Goal: Task Accomplishment & Management: Use online tool/utility

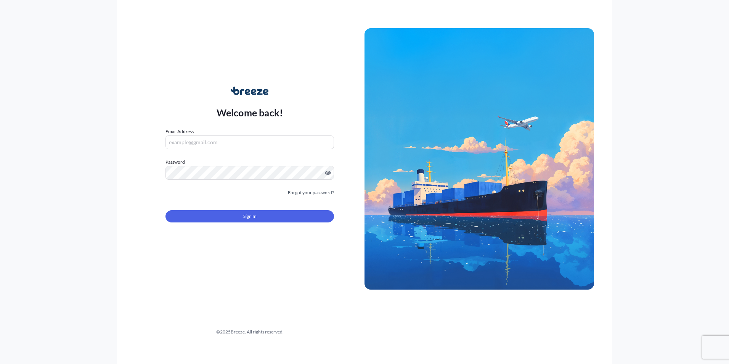
type input "[EMAIL_ADDRESS][DOMAIN_NAME]"
click at [250, 225] on form "Email Address [EMAIL_ADDRESS][DOMAIN_NAME] Password Must include: Upper & lower…" at bounding box center [249, 180] width 168 height 104
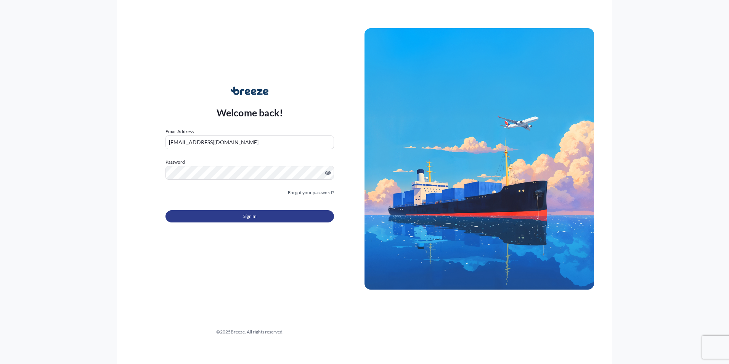
click at [251, 220] on button "Sign In" at bounding box center [249, 216] width 168 height 12
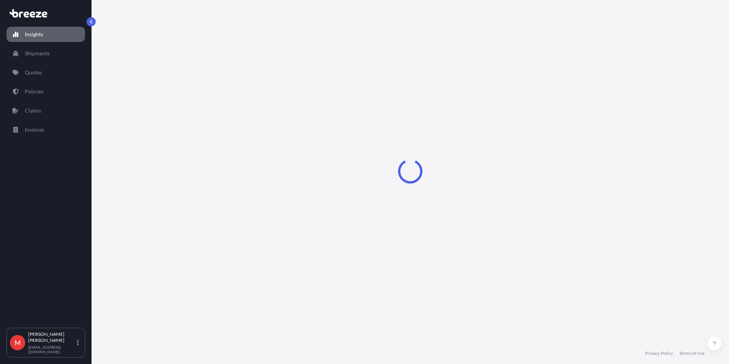
select select "2025"
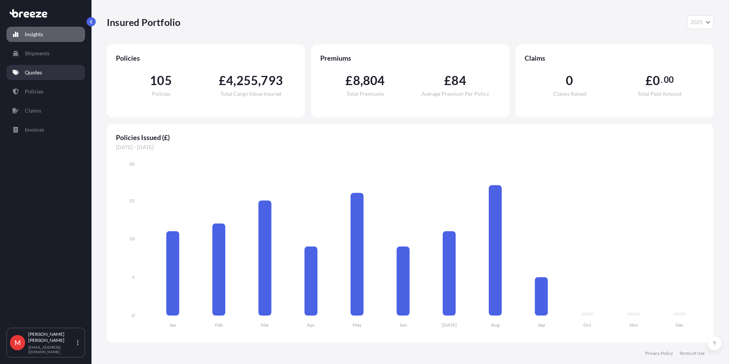
click at [28, 71] on p "Quotes" at bounding box center [33, 73] width 17 height 8
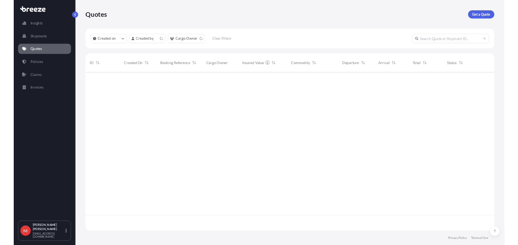
scroll to position [234, 601]
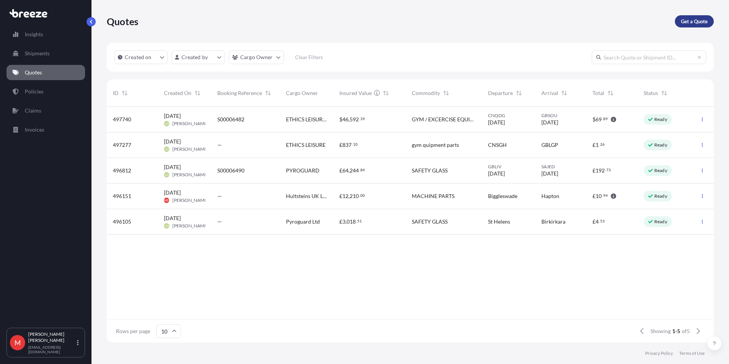
click at [696, 21] on p "Get a Quote" at bounding box center [694, 22] width 27 height 8
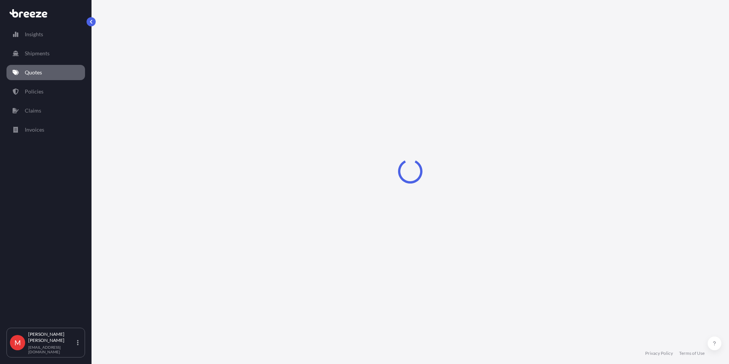
select select "Sea"
select select "1"
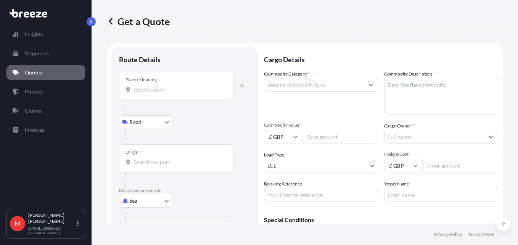
click at [189, 90] on input "Place of loading" at bounding box center [179, 90] width 90 height 8
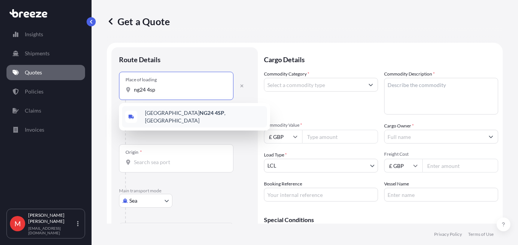
click at [169, 114] on span "[STREET_ADDRESS]" at bounding box center [204, 116] width 119 height 15
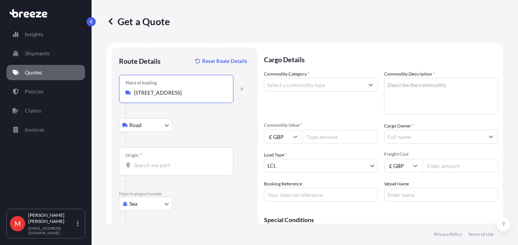
scroll to position [38, 0]
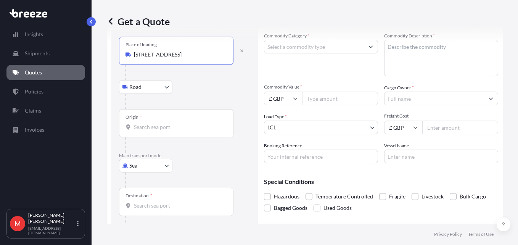
type input "[STREET_ADDRESS]"
click at [154, 133] on div "Origin *" at bounding box center [176, 123] width 114 height 28
click at [154, 131] on input "Origin *" at bounding box center [179, 127] width 90 height 8
click at [154, 132] on div "Origin *" at bounding box center [176, 123] width 114 height 28
click at [154, 131] on input "Origin * Please select an origin" at bounding box center [179, 127] width 90 height 8
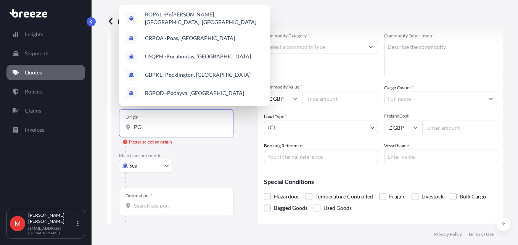
type input "PO"
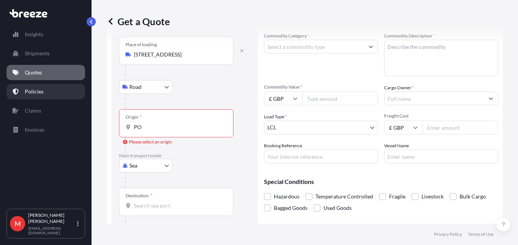
click at [49, 88] on link "Policies" at bounding box center [45, 91] width 79 height 15
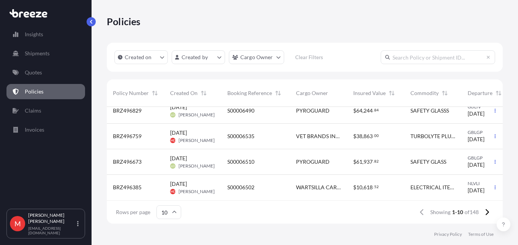
scroll to position [168, 0]
click at [483, 215] on button at bounding box center [486, 212] width 13 height 12
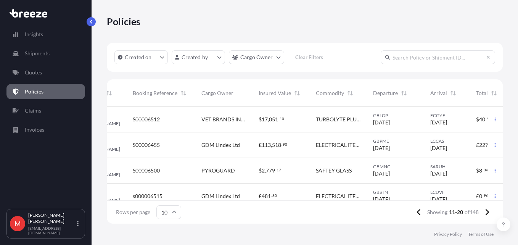
scroll to position [0, 128]
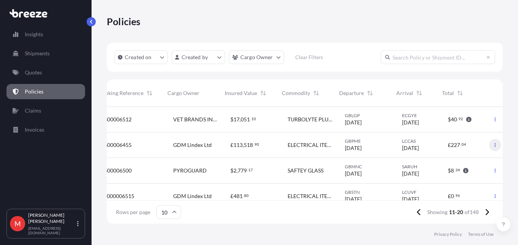
click at [493, 147] on icon "button" at bounding box center [495, 145] width 5 height 5
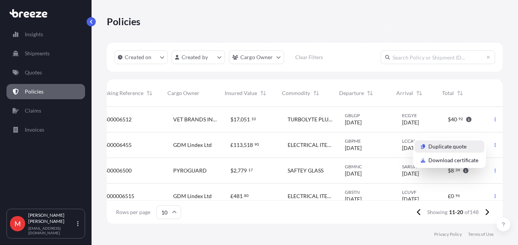
click at [469, 148] on link "Duplicate quote" at bounding box center [449, 146] width 70 height 12
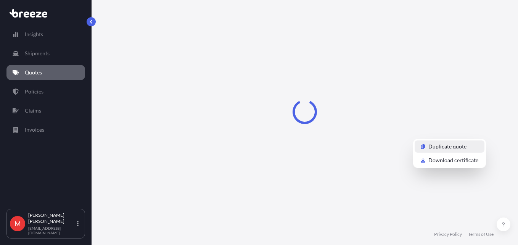
select select "Road"
select select "Sea"
select select "Road"
select select "2"
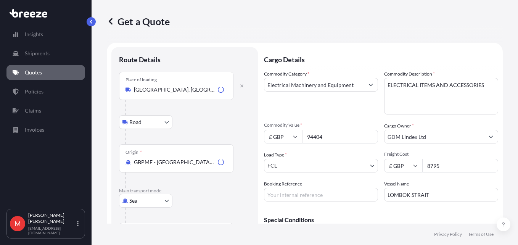
scroll to position [12, 0]
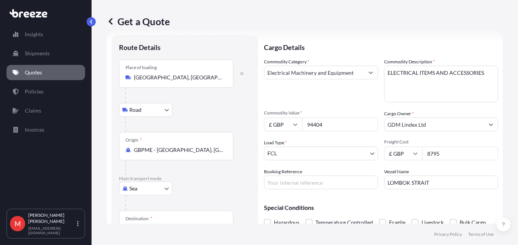
click at [206, 78] on input "[GEOGRAPHIC_DATA], [GEOGRAPHIC_DATA], [GEOGRAPHIC_DATA]" at bounding box center [179, 78] width 90 height 8
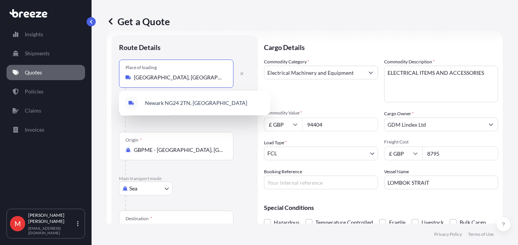
click at [206, 78] on input "[GEOGRAPHIC_DATA], [GEOGRAPHIC_DATA], [GEOGRAPHIC_DATA]" at bounding box center [179, 78] width 90 height 8
click at [220, 76] on input "[GEOGRAPHIC_DATA], [GEOGRAPHIC_DATA], [GEOGRAPHIC_DATA]" at bounding box center [179, 78] width 90 height 8
click at [213, 79] on input "[GEOGRAPHIC_DATA], [GEOGRAPHIC_DATA], [GEOGRAPHIC_DATA]" at bounding box center [179, 78] width 90 height 8
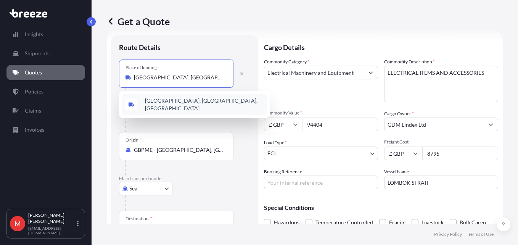
click at [184, 101] on span "[GEOGRAPHIC_DATA], [GEOGRAPHIC_DATA], [GEOGRAPHIC_DATA]" at bounding box center [204, 104] width 119 height 15
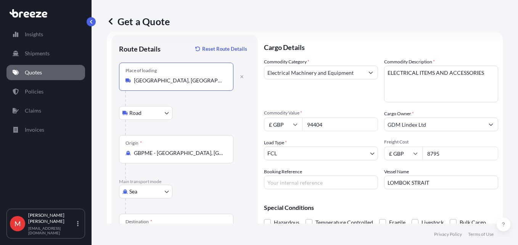
click at [183, 78] on input "[GEOGRAPHIC_DATA], [GEOGRAPHIC_DATA], [GEOGRAPHIC_DATA]" at bounding box center [179, 81] width 90 height 8
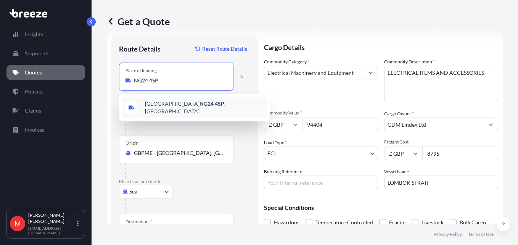
click at [185, 107] on span "[STREET_ADDRESS]" at bounding box center [204, 107] width 119 height 15
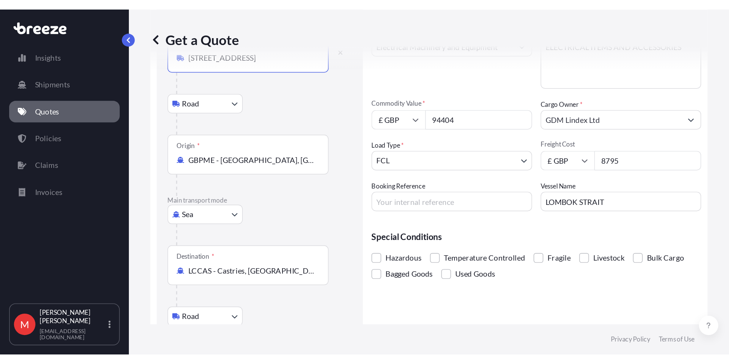
scroll to position [0, 0]
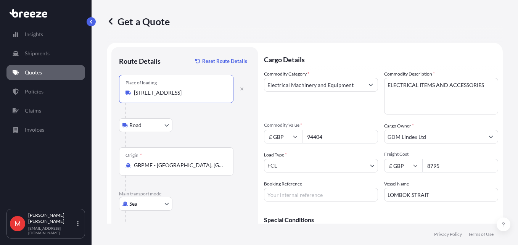
type input "[STREET_ADDRESS]"
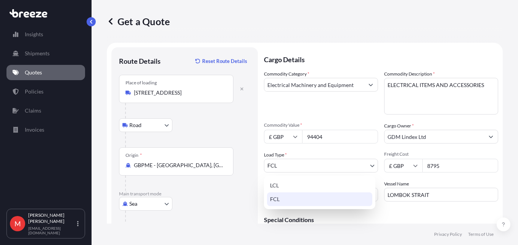
click at [282, 172] on body "2 options available. 0 options available. 1 option available. Insights Shipment…" at bounding box center [259, 122] width 518 height 245
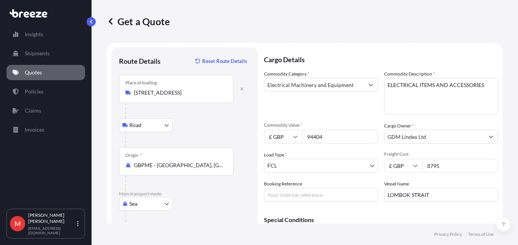
drag, startPoint x: 338, startPoint y: 139, endPoint x: 280, endPoint y: 140, distance: 57.9
click at [280, 140] on div "£ GBP 94404" at bounding box center [321, 137] width 114 height 14
type input "23578.19"
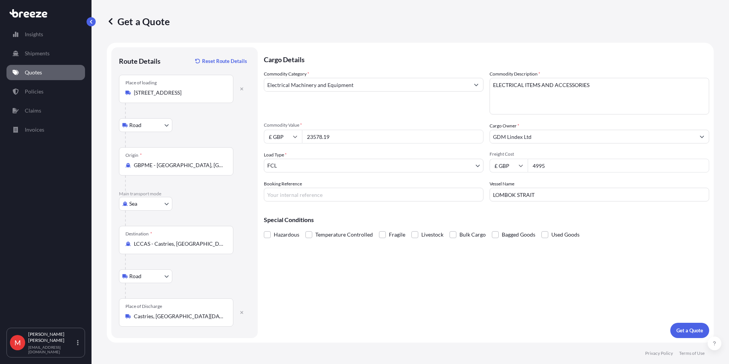
type input "4995"
type input "S00006501"
paste input "UZON"
type input "LUZON STRAIT"
click at [694, 335] on button "Get a Quote" at bounding box center [689, 329] width 39 height 15
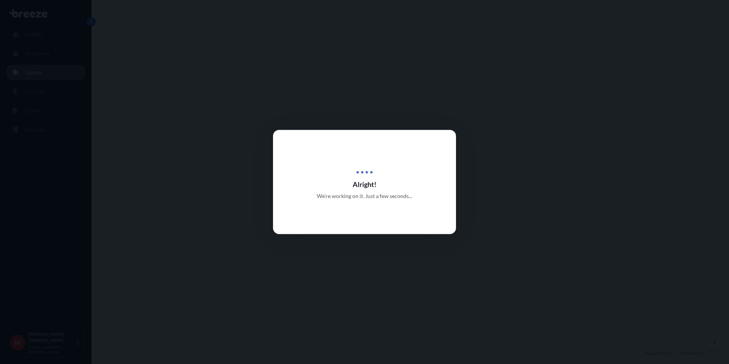
select select "Road"
select select "Sea"
select select "Road"
select select "2"
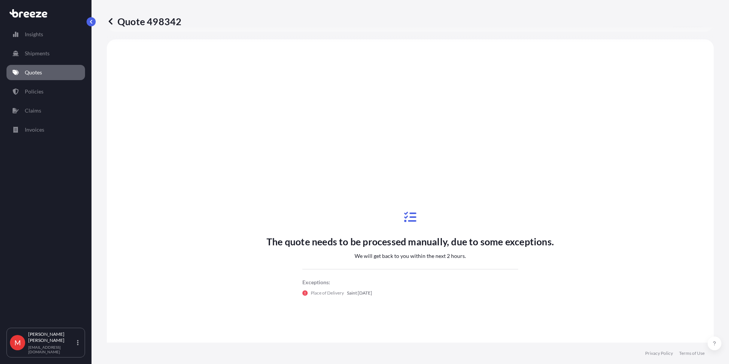
scroll to position [305, 0]
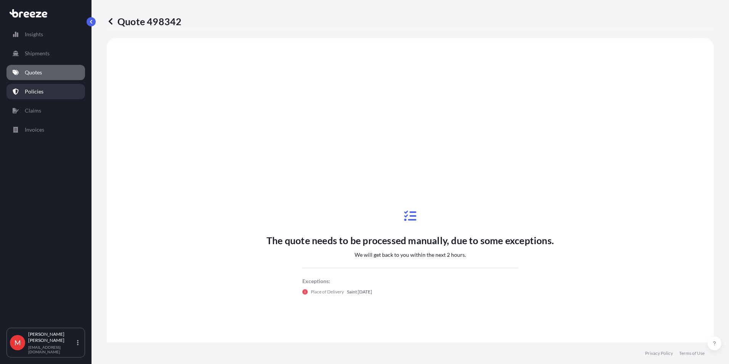
click at [40, 90] on p "Policies" at bounding box center [34, 92] width 19 height 8
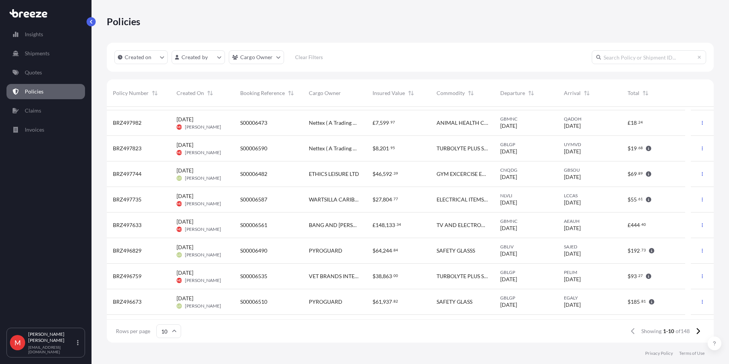
scroll to position [43, 0]
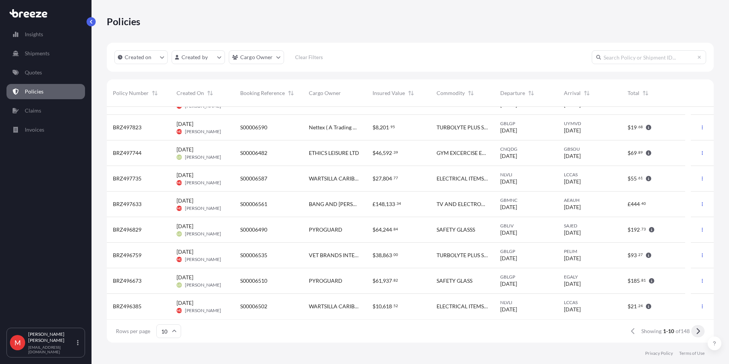
click at [695, 331] on button at bounding box center [697, 331] width 13 height 12
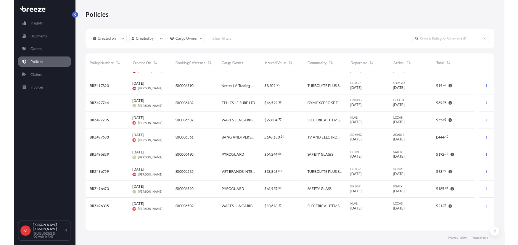
scroll to position [0, 0]
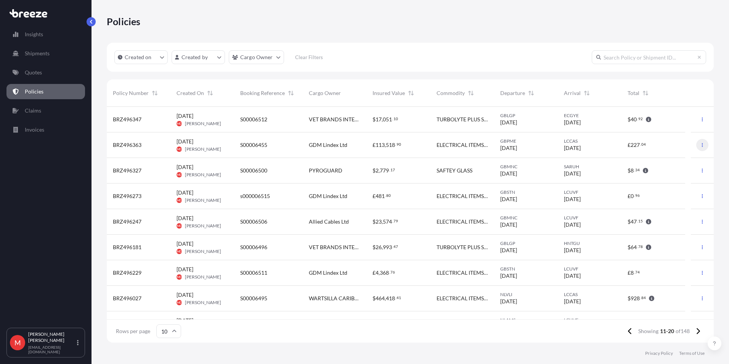
click at [696, 145] on button "button" at bounding box center [702, 145] width 12 height 12
click at [655, 144] on p "Duplicate quote" at bounding box center [654, 147] width 38 height 8
select select "Road"
select select "Sea"
select select "Road"
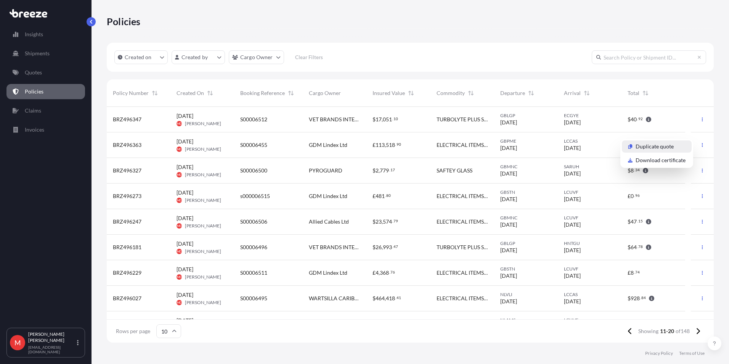
select select "2"
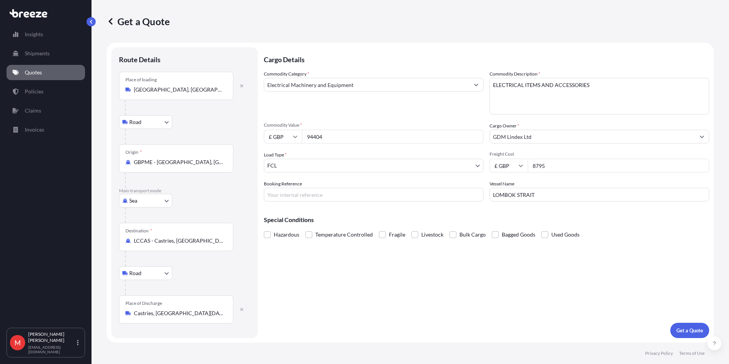
click at [194, 91] on input "[GEOGRAPHIC_DATA], [GEOGRAPHIC_DATA], [GEOGRAPHIC_DATA]" at bounding box center [179, 90] width 90 height 8
click at [192, 118] on span "[STREET_ADDRESS]" at bounding box center [169, 115] width 48 height 8
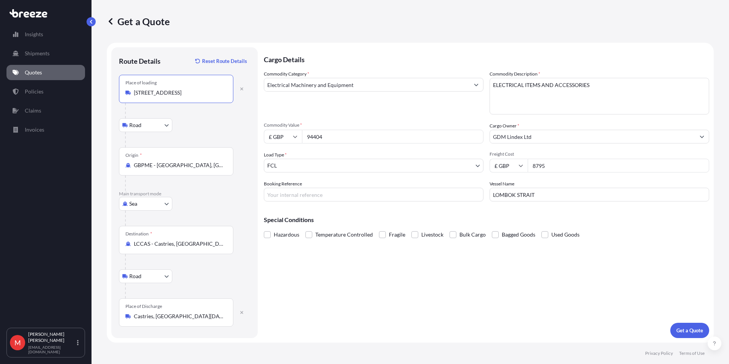
type input "[STREET_ADDRESS]"
click at [366, 138] on input "94404" at bounding box center [392, 137] width 181 height 14
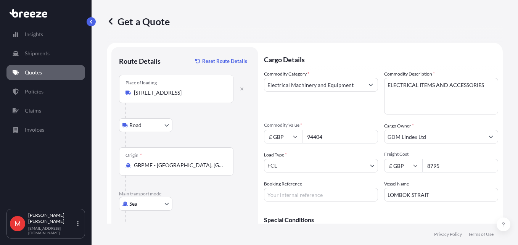
drag, startPoint x: 349, startPoint y: 144, endPoint x: 332, endPoint y: 138, distance: 17.8
click at [334, 140] on div "Commodity Category * Electrical Machinery and Equipment Commodity Description *…" at bounding box center [381, 135] width 234 height 131
drag, startPoint x: 321, startPoint y: 138, endPoint x: 271, endPoint y: 138, distance: 50.3
click at [273, 138] on div "£ GBP 94404" at bounding box center [321, 137] width 114 height 14
type input "13878.80"
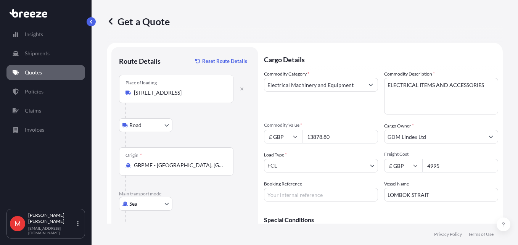
type input "4995"
type input "s"
type input "S00006610"
paste input "UZON"
type input "LUZON STRAIT"
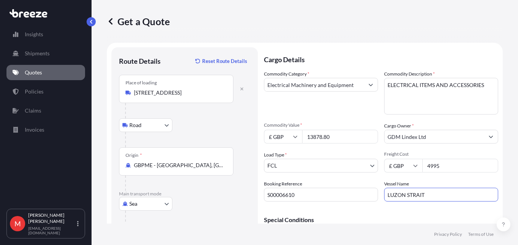
scroll to position [115, 0]
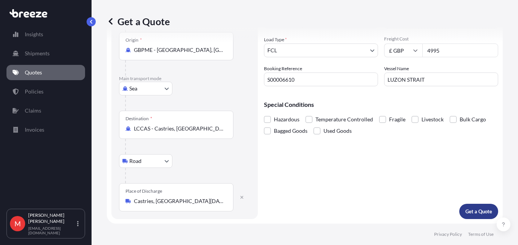
click at [468, 215] on p "Get a Quote" at bounding box center [478, 211] width 27 height 8
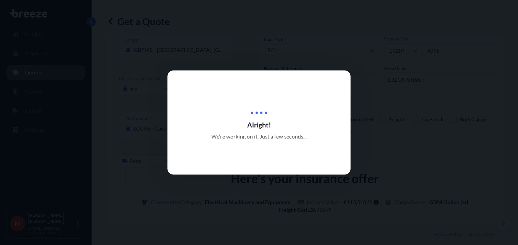
select select "Road"
select select "Sea"
select select "Road"
select select "2"
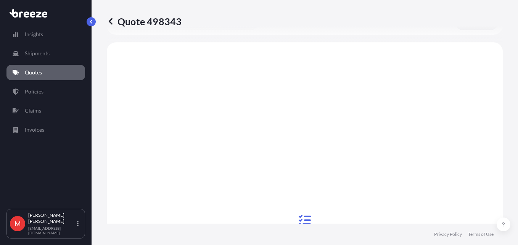
scroll to position [305, 0]
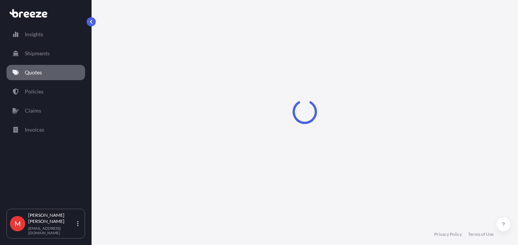
select select "Road"
select select "Sea"
select select "Road"
select select "2"
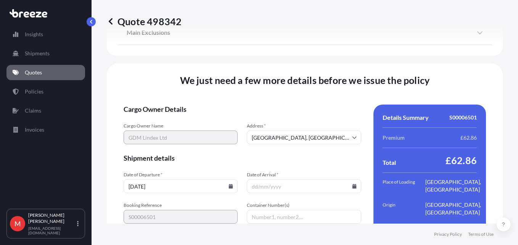
scroll to position [1079, 0]
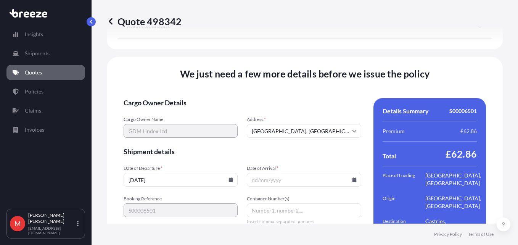
click at [228, 177] on icon at bounding box center [230, 179] width 5 height 5
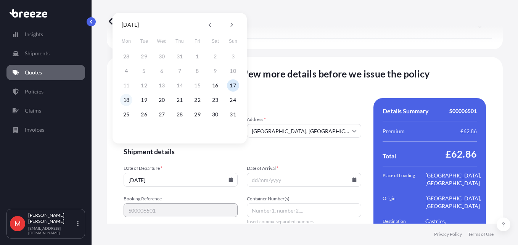
click at [127, 98] on button "18" at bounding box center [126, 100] width 12 height 12
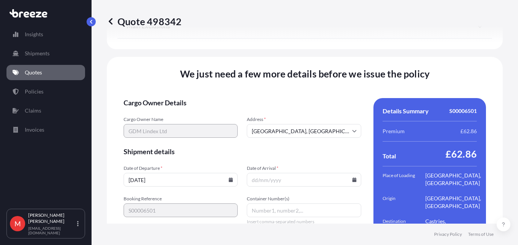
type input "18/08/2025"
click at [352, 177] on icon at bounding box center [354, 179] width 4 height 5
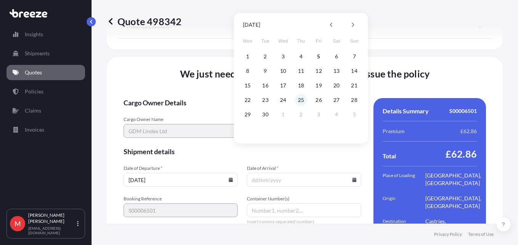
click at [299, 99] on button "25" at bounding box center [301, 100] width 12 height 12
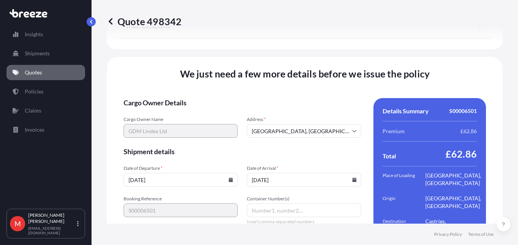
type input "[DATE]"
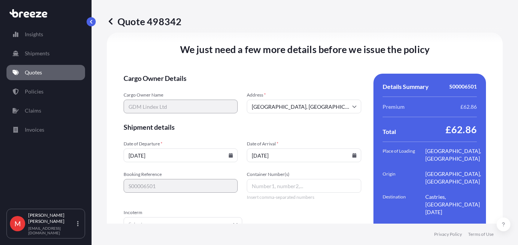
scroll to position [1116, 0]
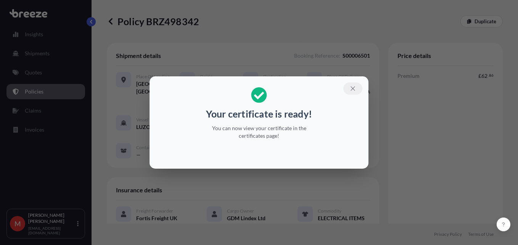
click at [347, 90] on button "button" at bounding box center [352, 88] width 19 height 12
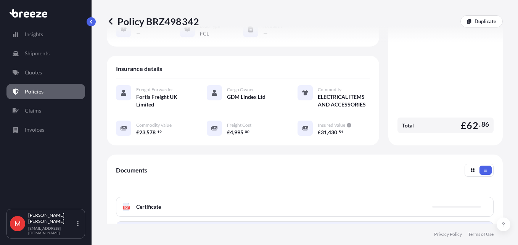
scroll to position [191, 0]
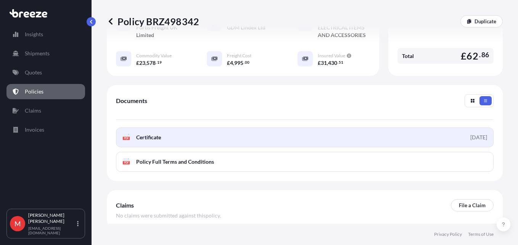
click at [161, 133] on span "Certificate" at bounding box center [148, 137] width 25 height 8
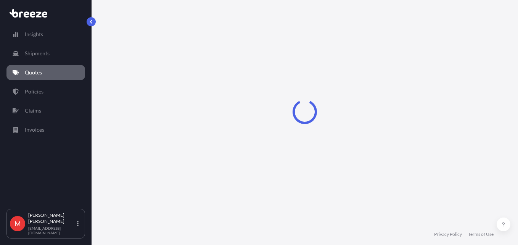
select select "Road"
select select "Sea"
select select "Road"
select select "2"
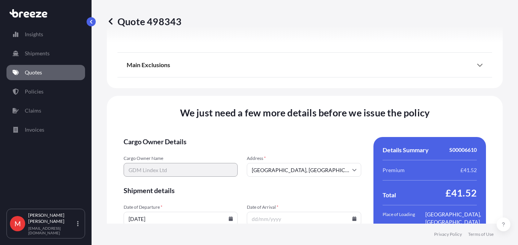
scroll to position [1116, 0]
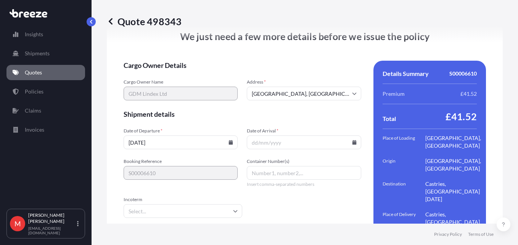
click at [232, 135] on input "[DATE]" at bounding box center [181, 142] width 114 height 14
click at [229, 140] on icon at bounding box center [231, 142] width 4 height 5
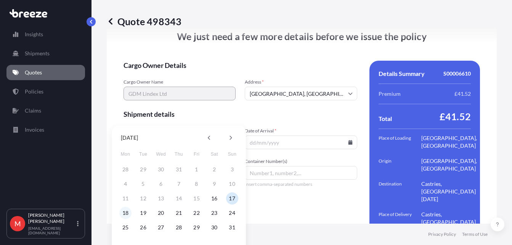
click at [128, 212] on button "18" at bounding box center [125, 213] width 12 height 12
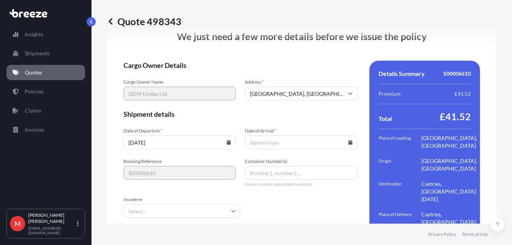
type input "18/08/2025"
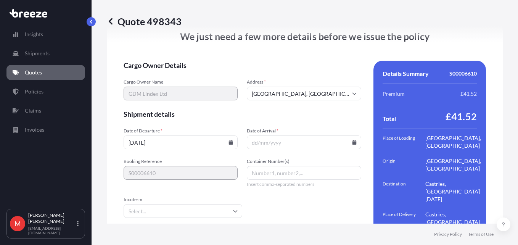
click at [352, 140] on icon at bounding box center [354, 142] width 4 height 5
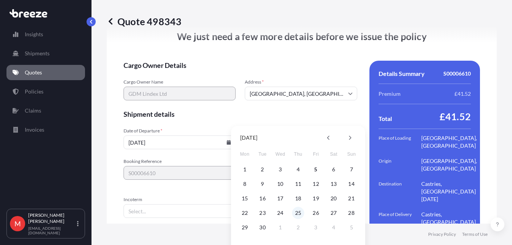
click at [296, 214] on button "25" at bounding box center [298, 213] width 12 height 12
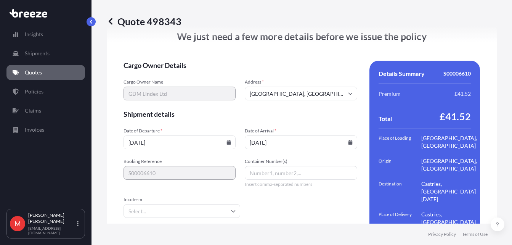
type input "[DATE]"
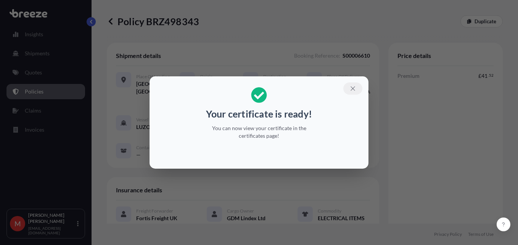
click at [354, 91] on icon "button" at bounding box center [352, 88] width 7 height 7
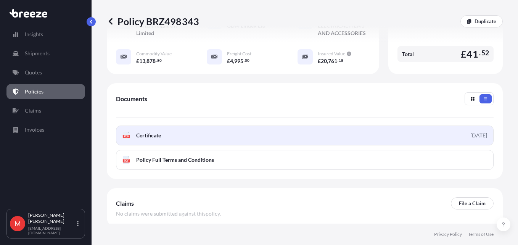
scroll to position [221, 0]
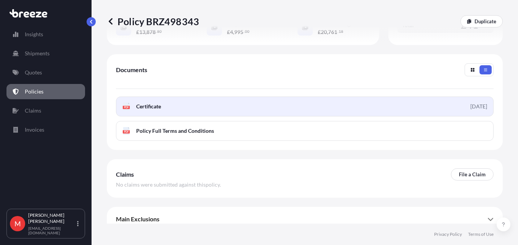
click at [218, 101] on link "PDF Certificate 2025-09-05" at bounding box center [304, 106] width 377 height 20
